Goal: Complete application form

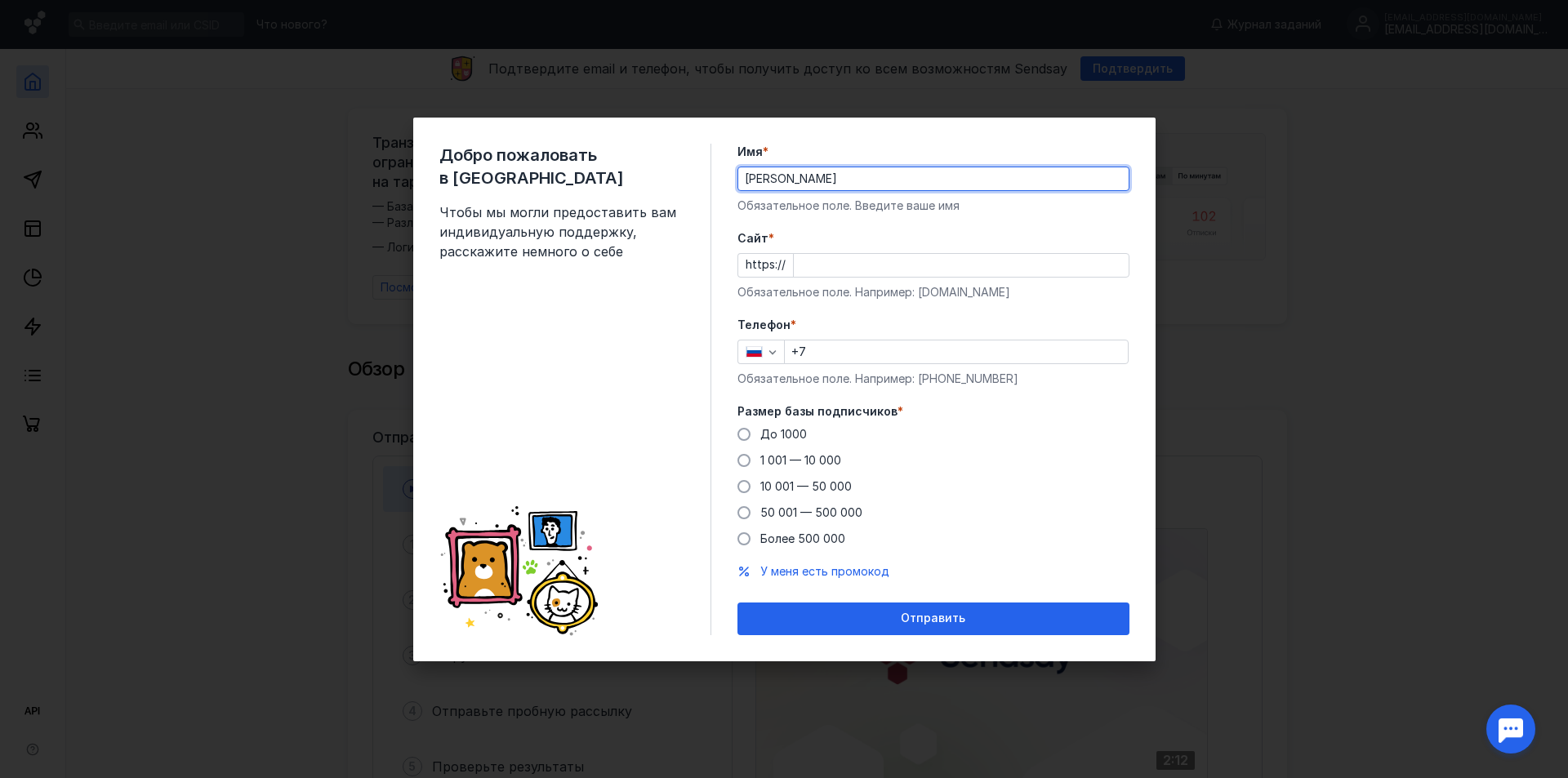
type input "[PERSON_NAME]"
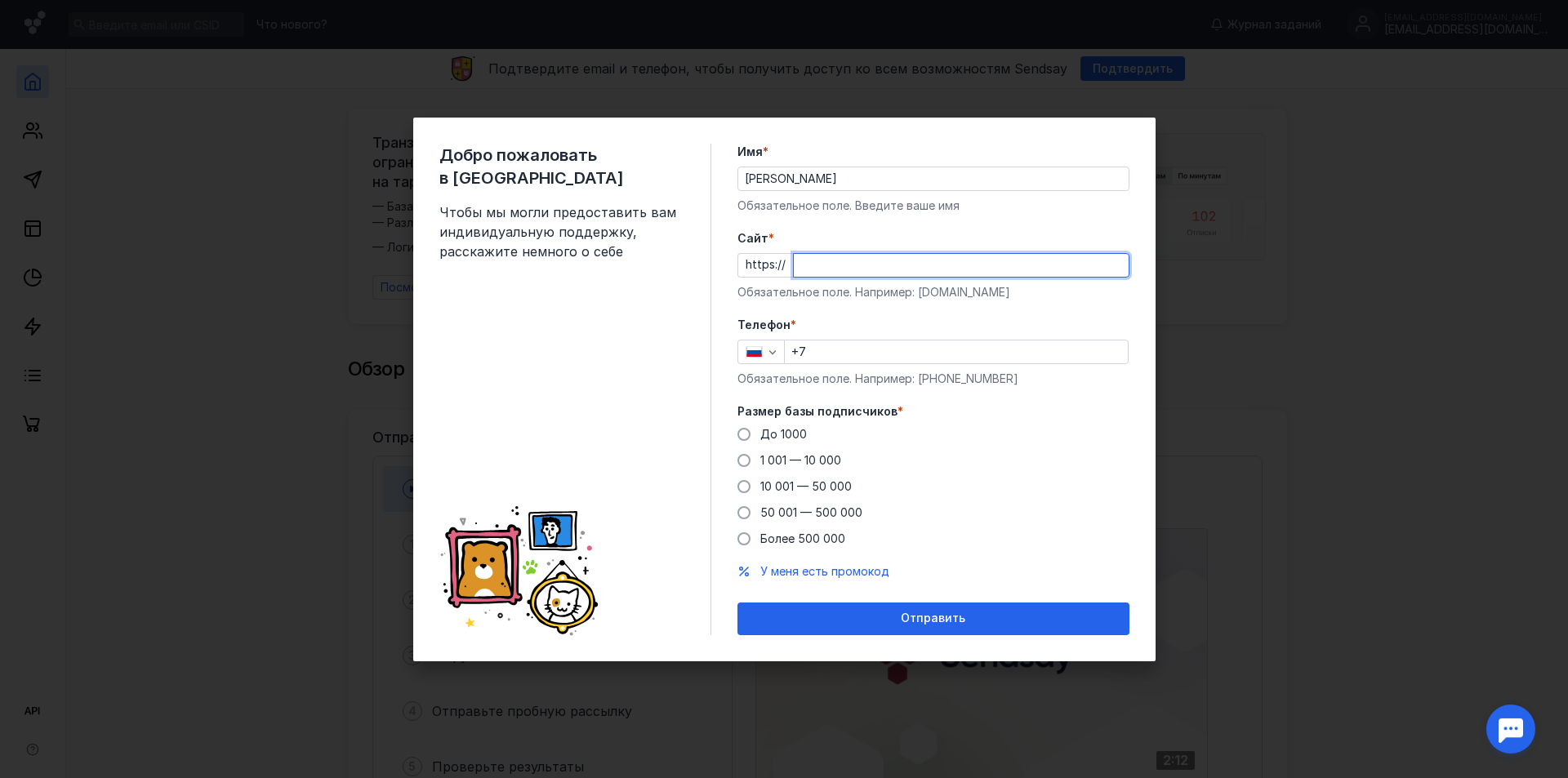
click at [828, 268] on input "Cайт *" at bounding box center [961, 265] width 335 height 23
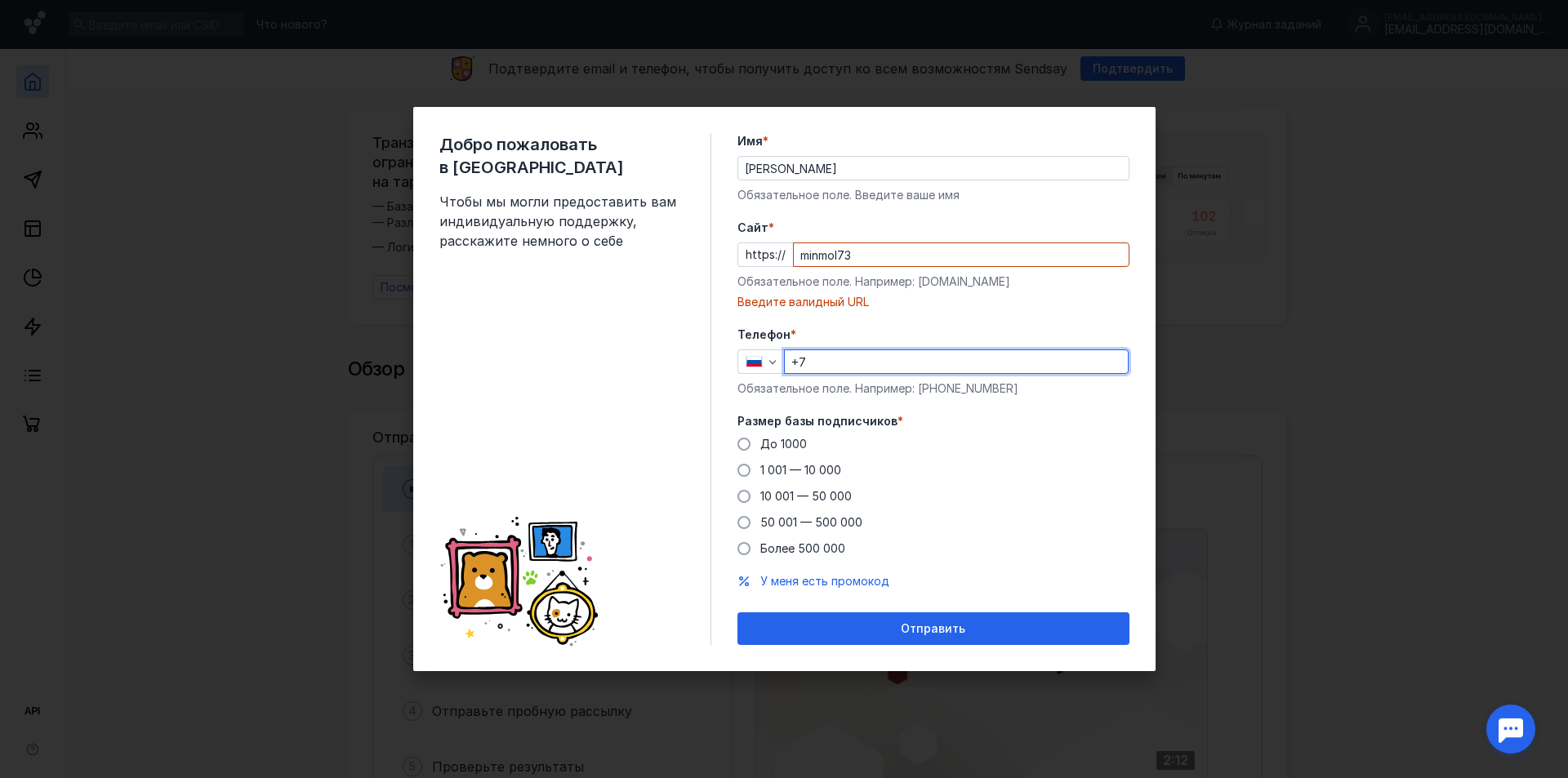
click at [888, 343] on div "Телефон * +7 Обязательное поле. Например: [PHONE_NUMBER]" at bounding box center [934, 361] width 392 height 70
click at [886, 254] on input "minmol73" at bounding box center [961, 255] width 335 height 23
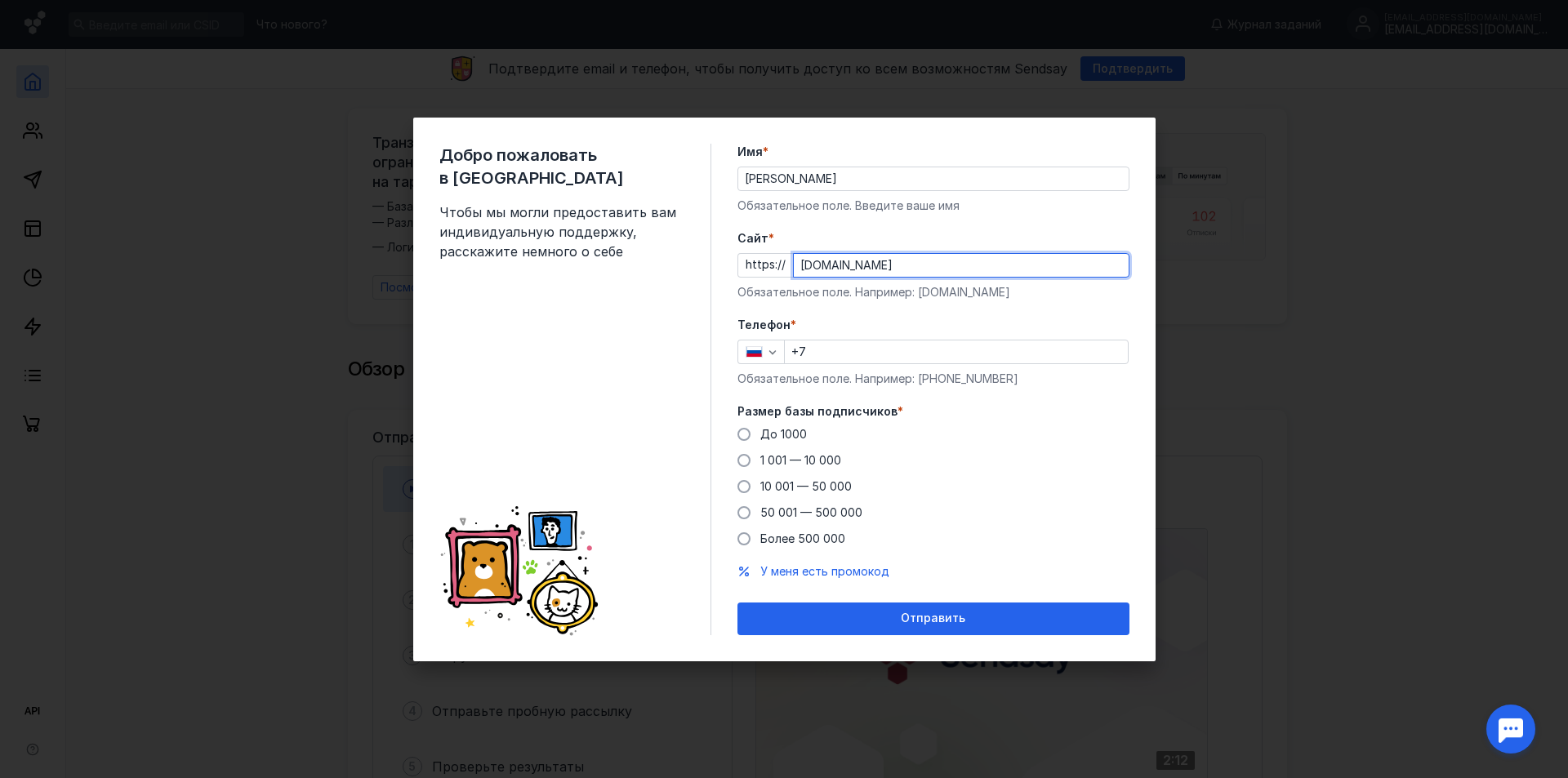
type input "[DOMAIN_NAME]"
click at [863, 364] on div "Телефон * +7 Обязательное поле. Например: [PHONE_NUMBER]" at bounding box center [934, 352] width 392 height 70
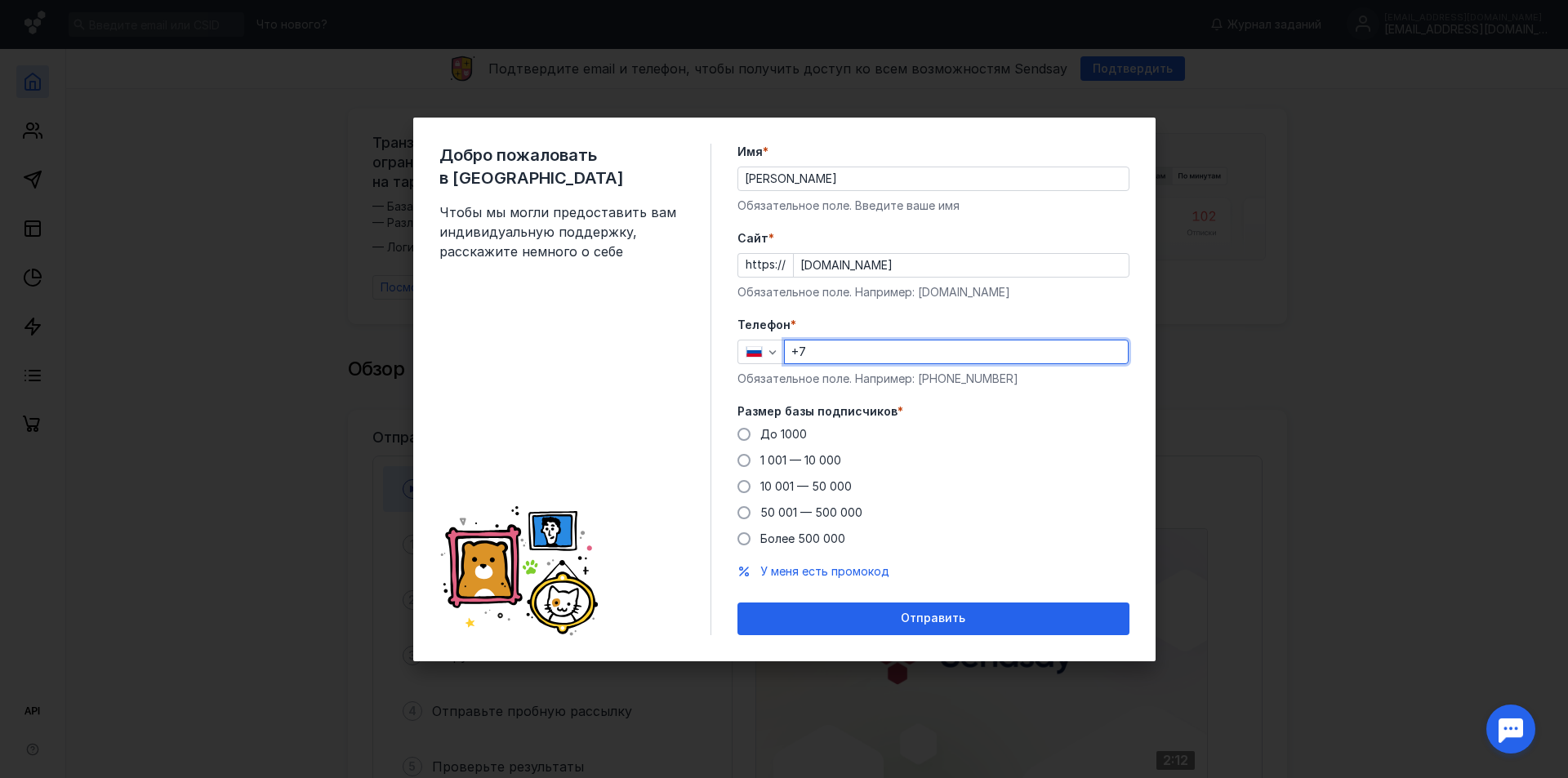
click at [839, 351] on input "+7" at bounding box center [956, 352] width 343 height 23
type input "[PHONE_NUMBER]"
click at [787, 489] on span "10 001 — 50 000" at bounding box center [806, 486] width 91 height 14
click at [0, 0] on input "10 001 — 50 000" at bounding box center [0, 0] width 0 height 0
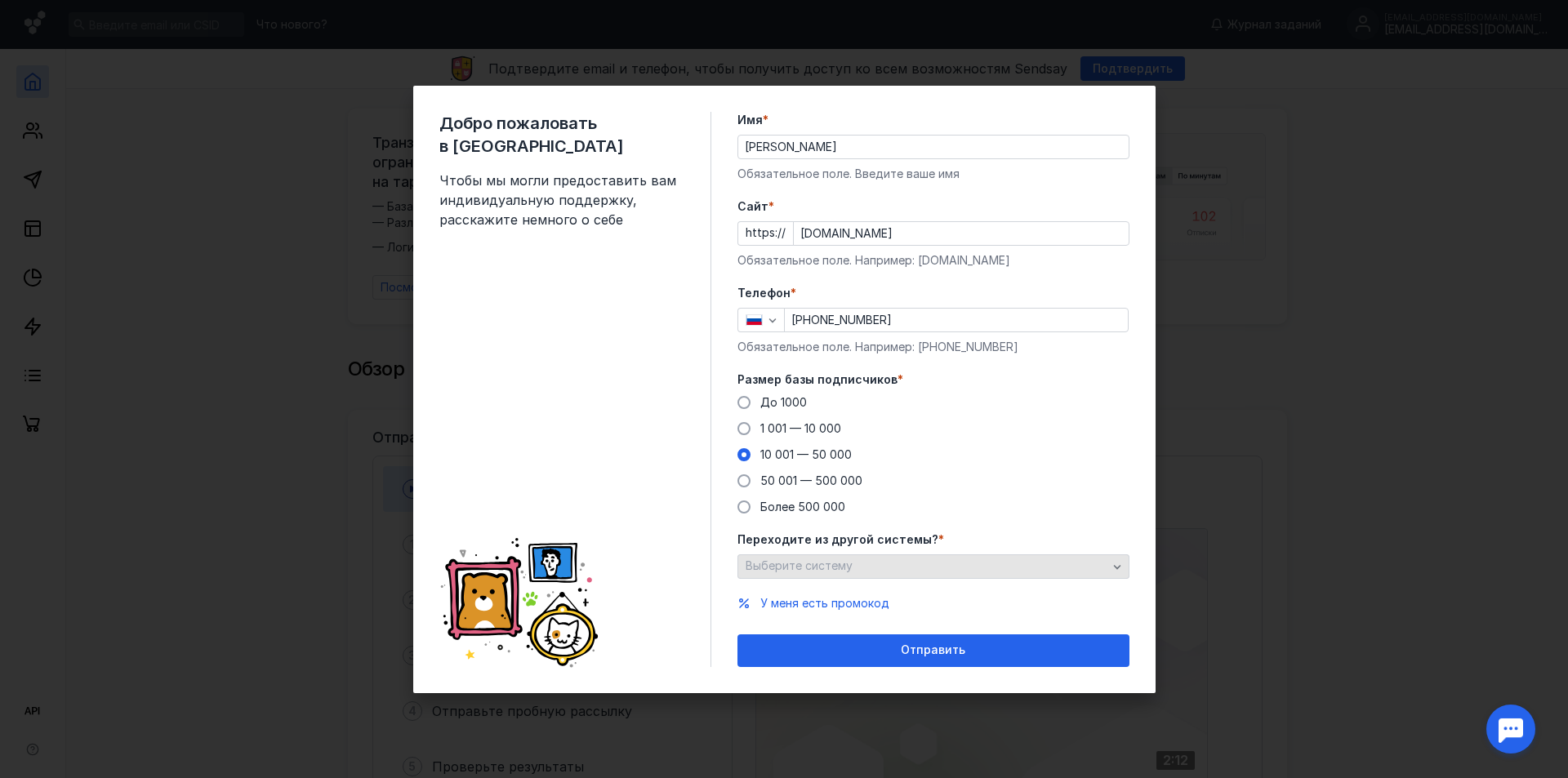
click at [931, 567] on div "Выберите систему" at bounding box center [926, 566] width 370 height 14
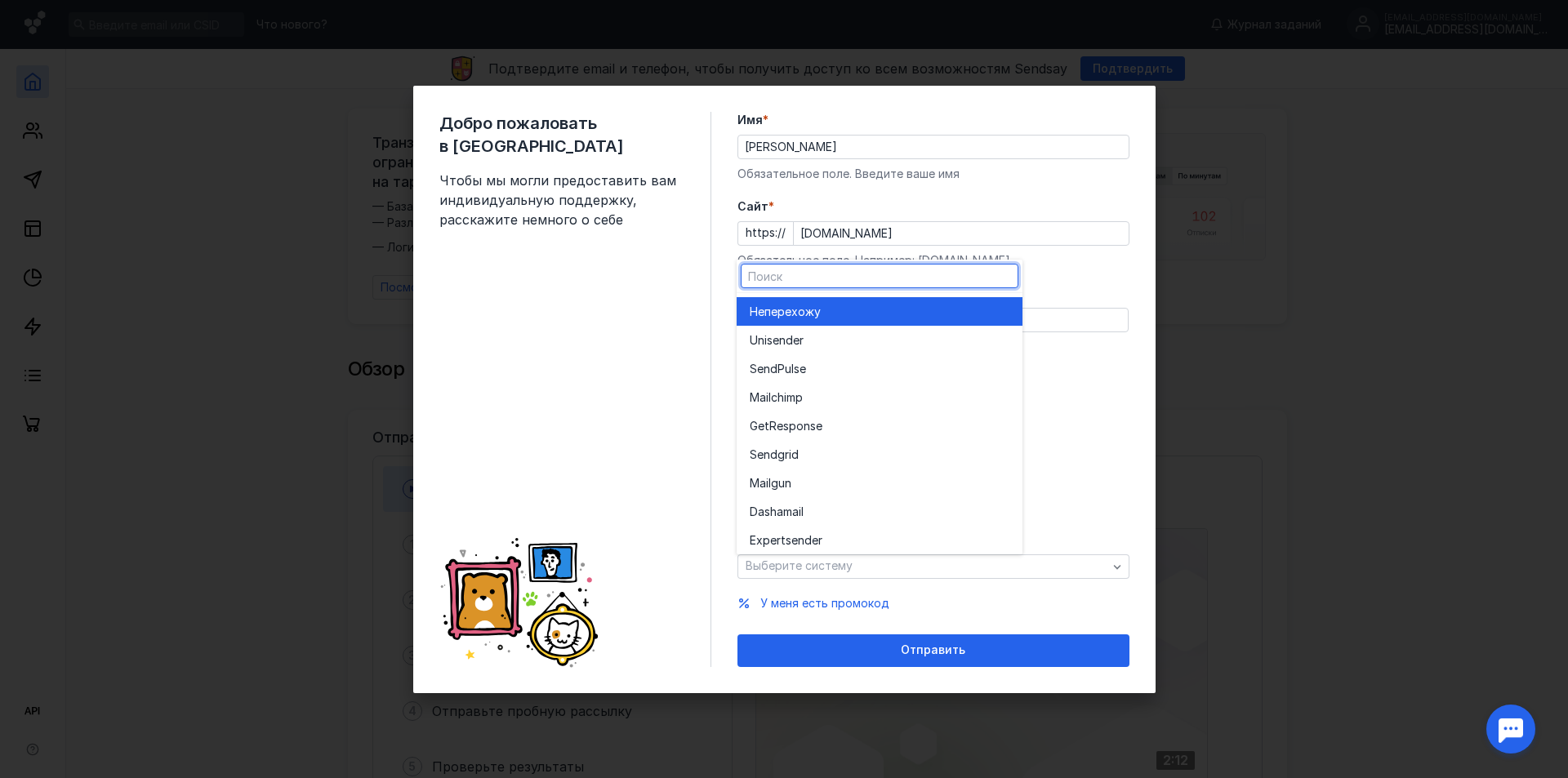
click at [829, 305] on div "Не перехожу" at bounding box center [880, 313] width 259 height 17
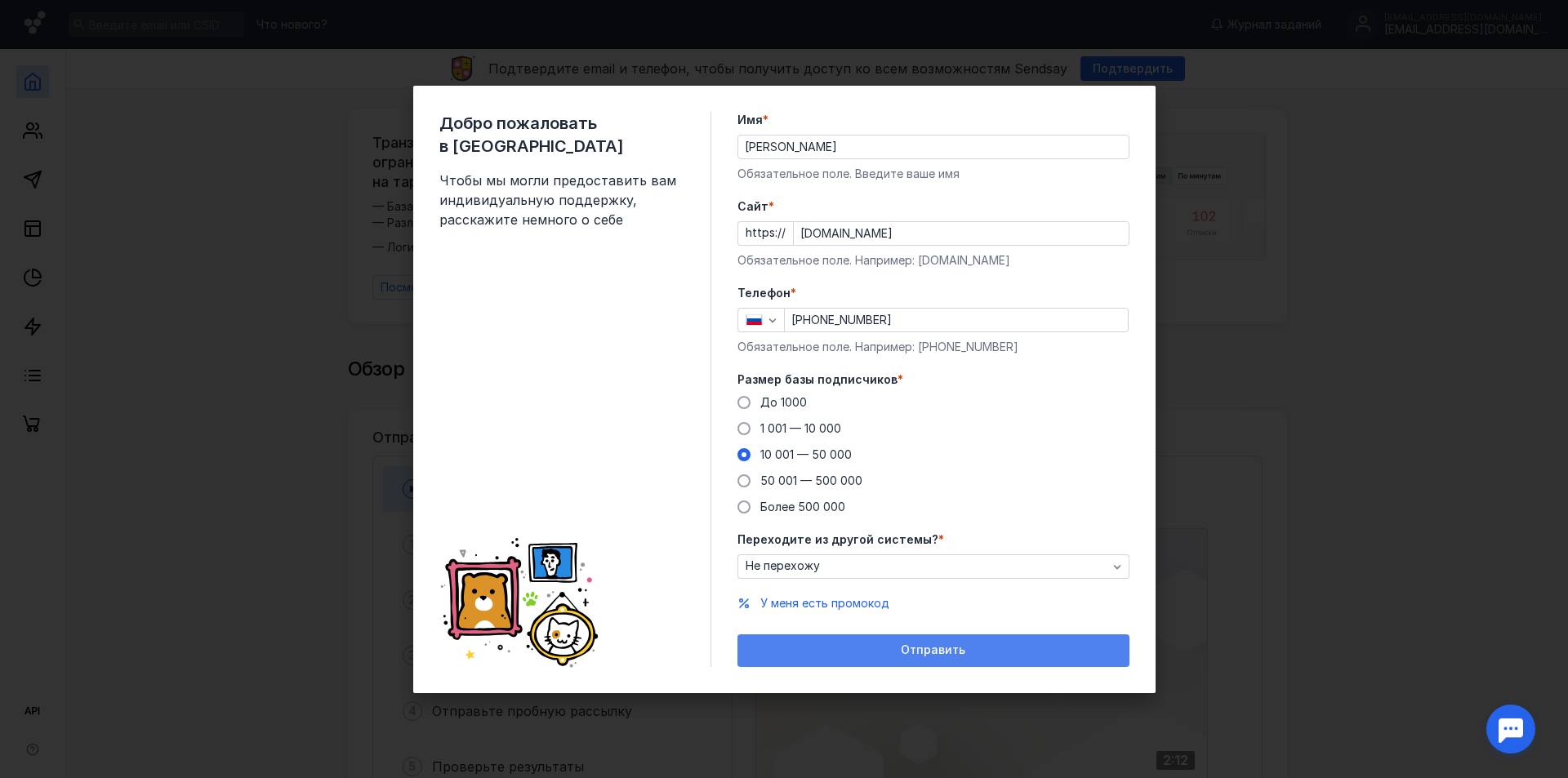
click at [908, 656] on span "Отправить" at bounding box center [933, 650] width 64 height 14
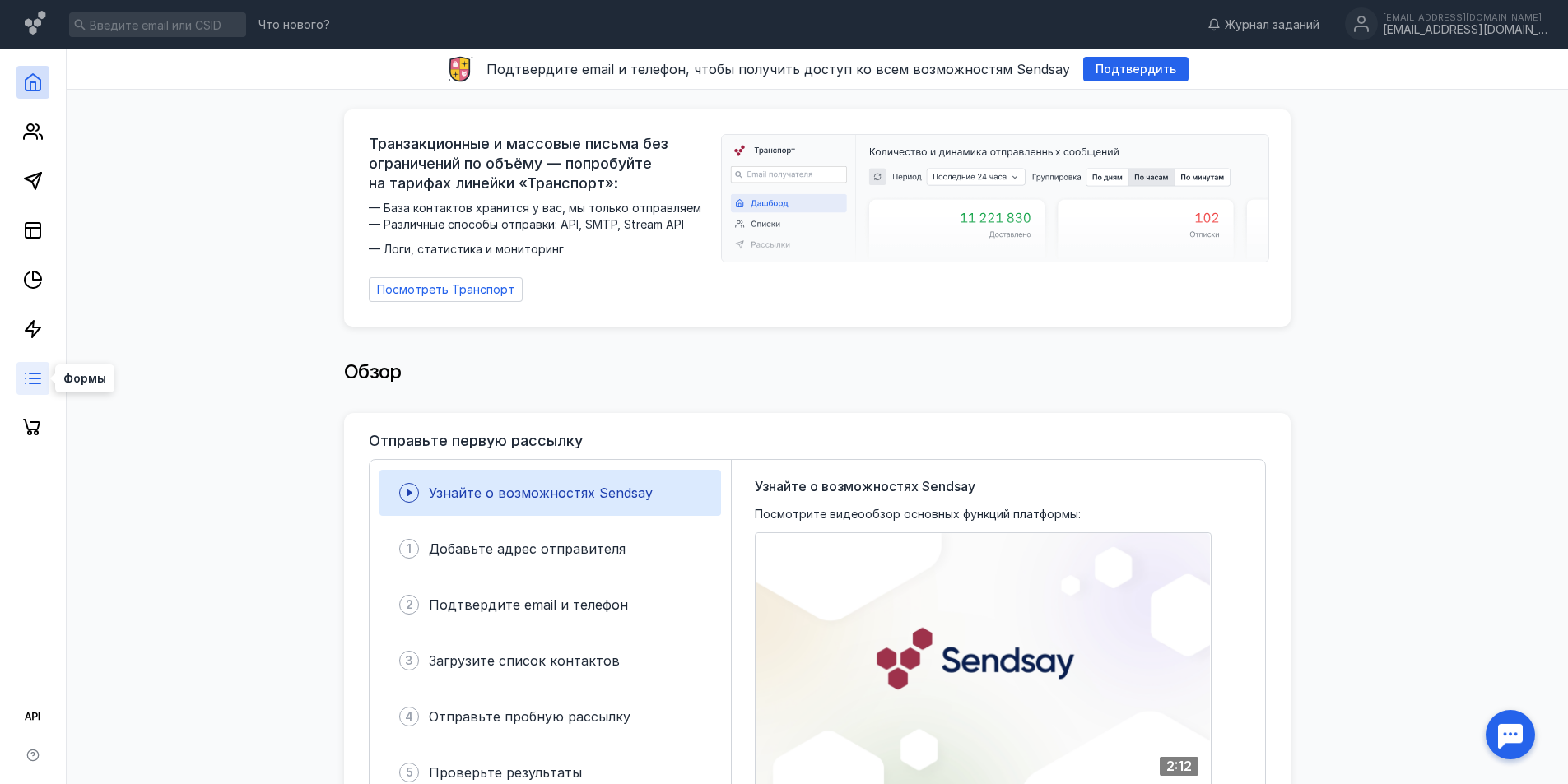
click at [31, 375] on icon at bounding box center [33, 378] width 20 height 20
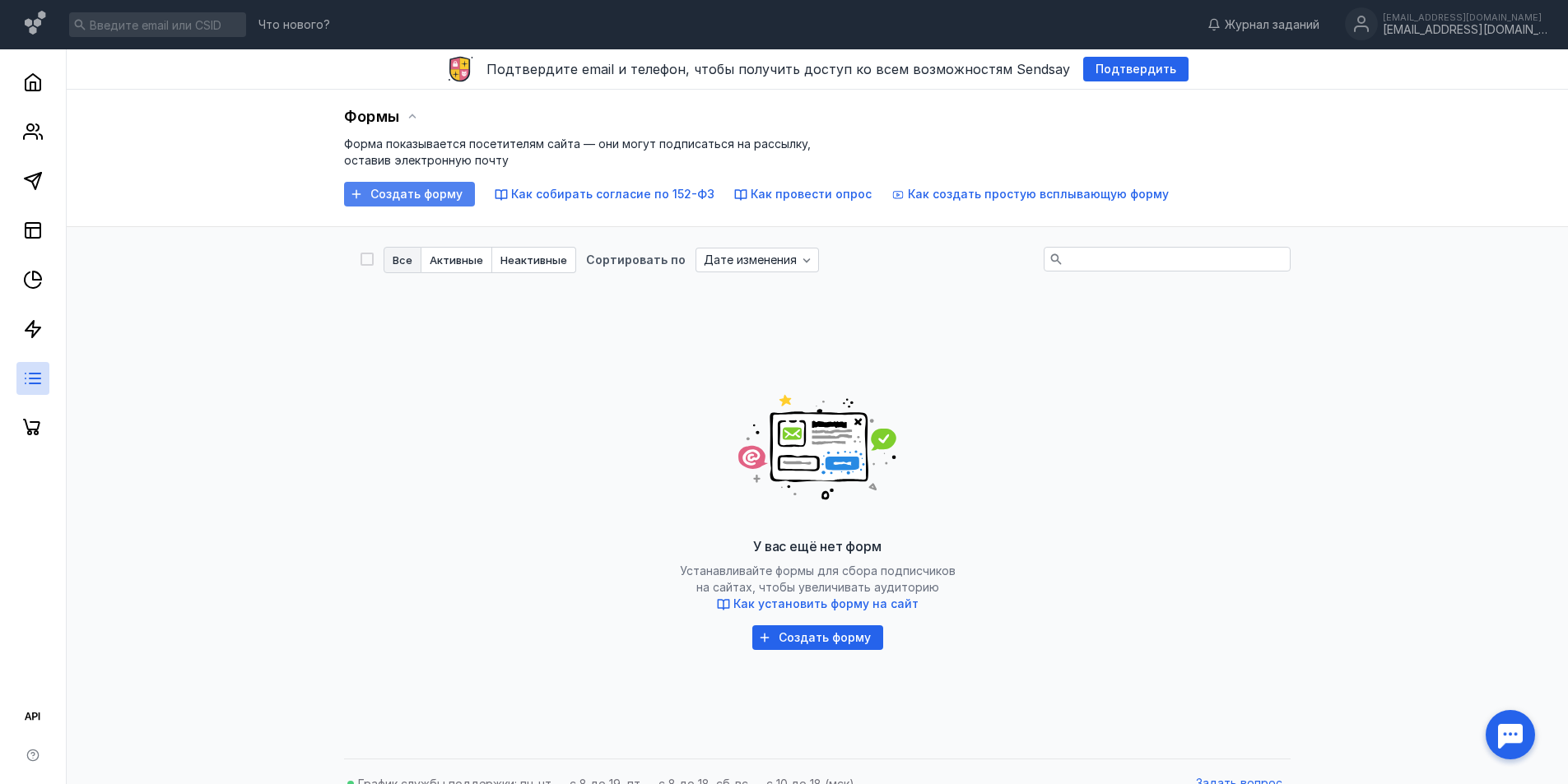
click at [406, 190] on span "Создать форму" at bounding box center [416, 195] width 92 height 14
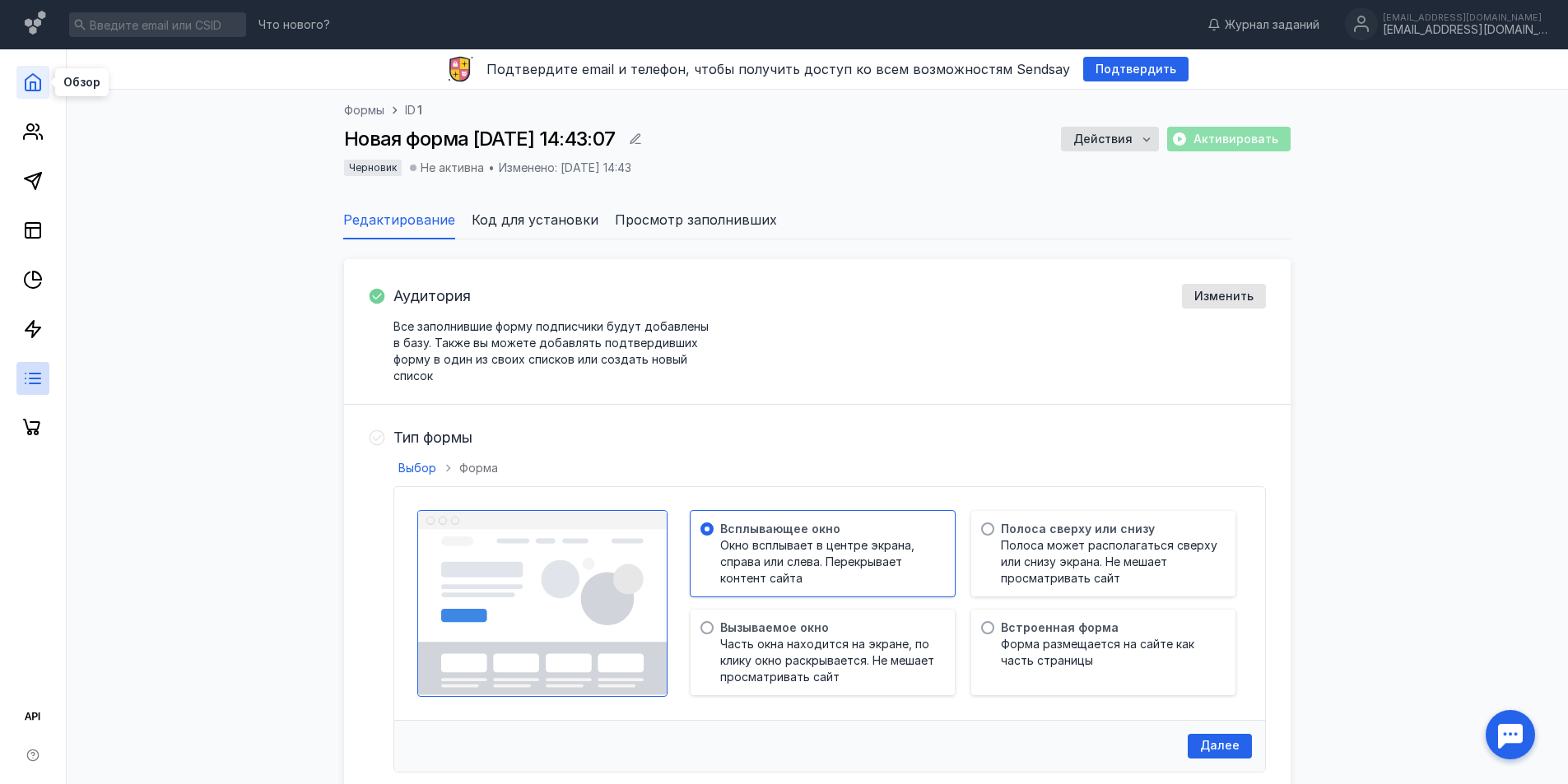
click at [40, 83] on icon at bounding box center [33, 83] width 15 height 17
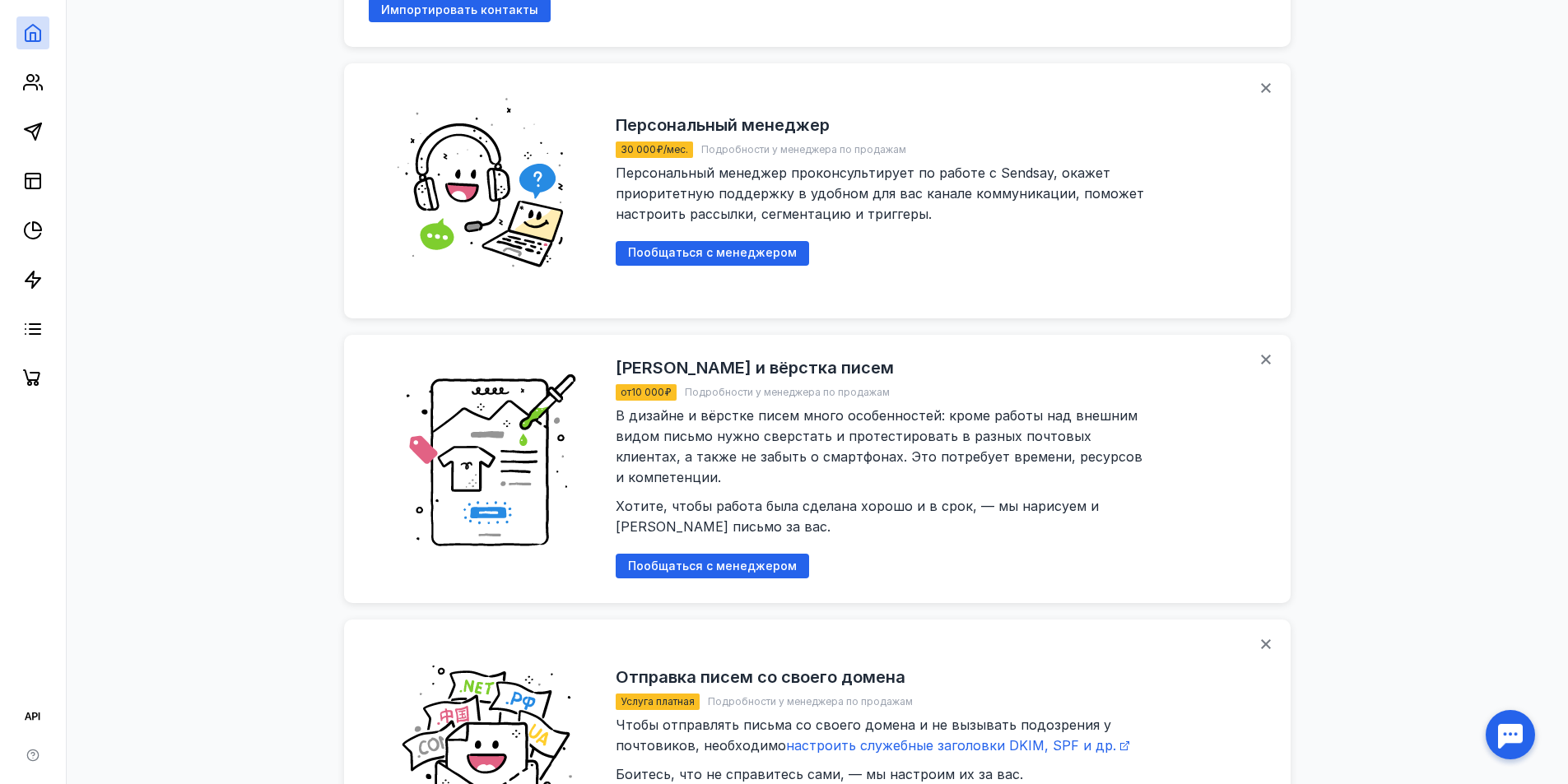
scroll to position [1563, 0]
